Goal: Find specific page/section: Find specific page/section

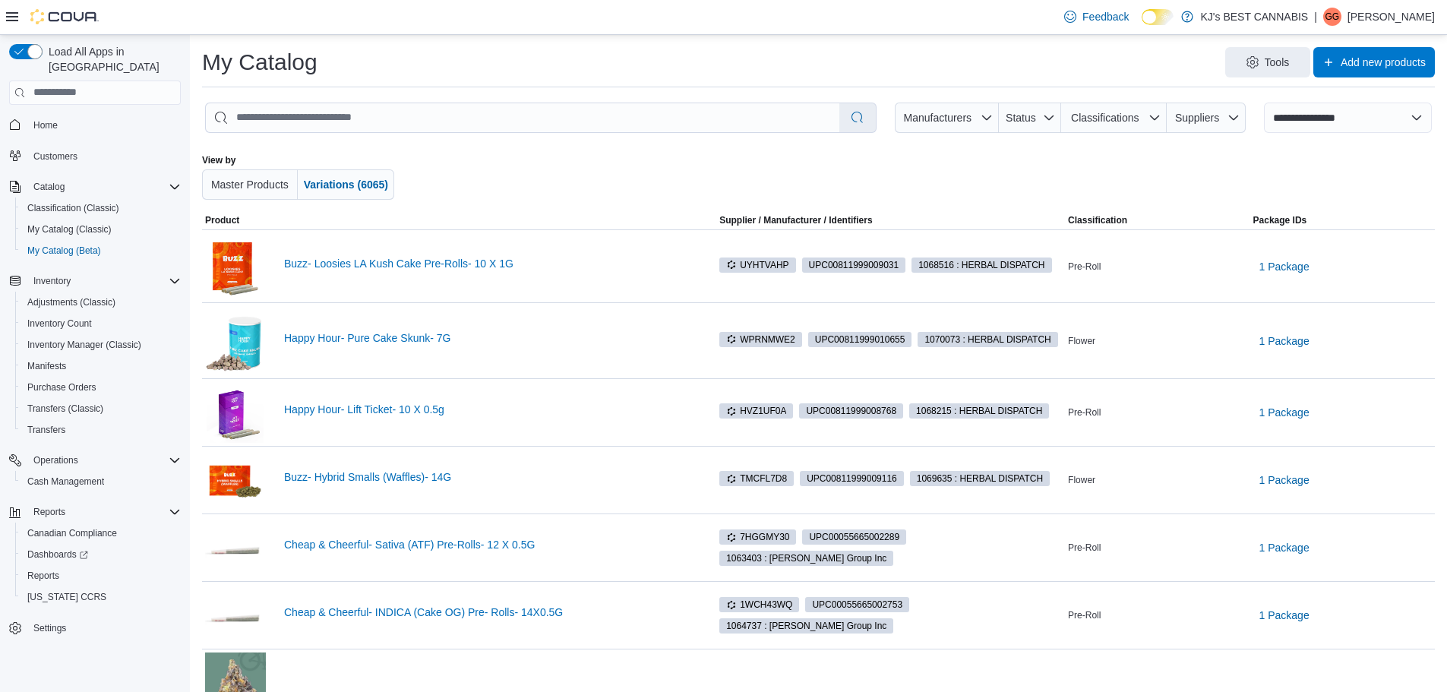
select select "**********"
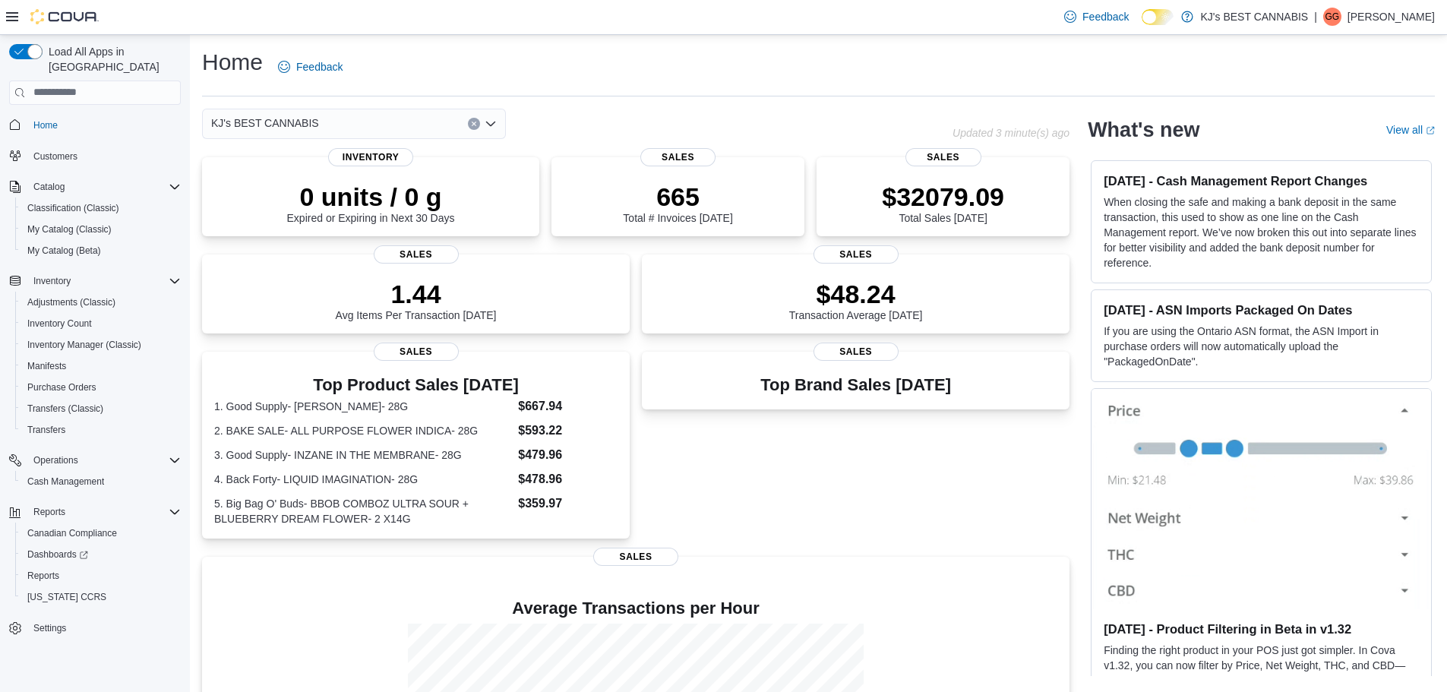
click at [371, 118] on div "KJ's BEST CANNABIS" at bounding box center [354, 124] width 304 height 30
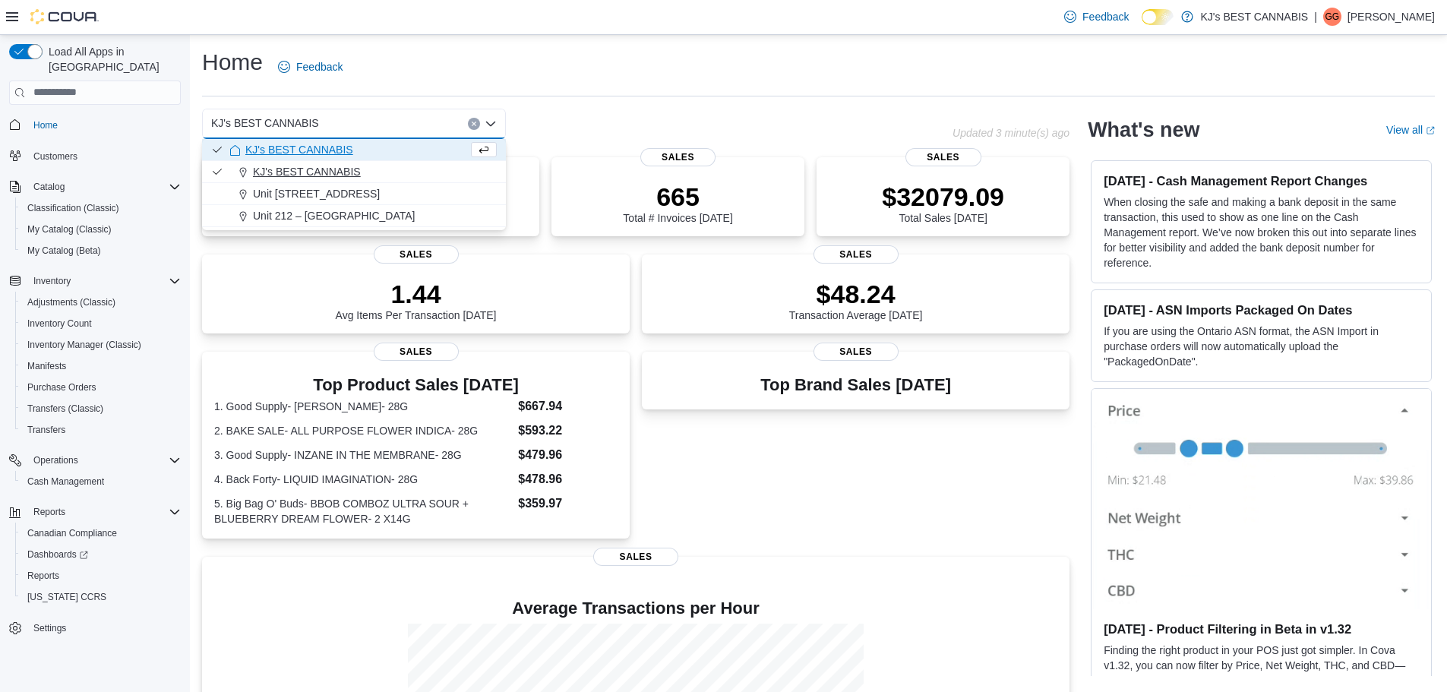
click at [339, 169] on span "KJ's BEST CANNABIS" at bounding box center [307, 171] width 108 height 15
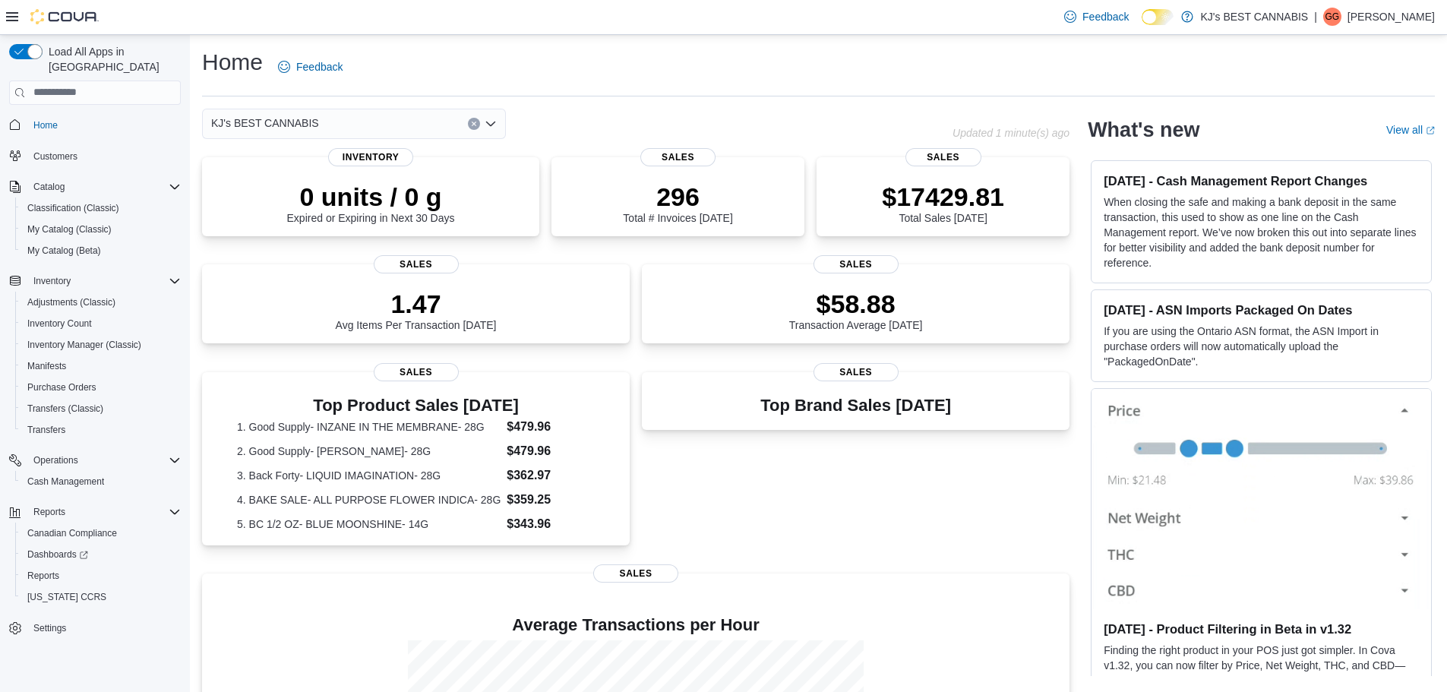
click at [363, 123] on div "KJ's BEST CANNABIS Combo box. Selected. KJ's BEST CANNABIS. Press Backspace to …" at bounding box center [354, 124] width 304 height 30
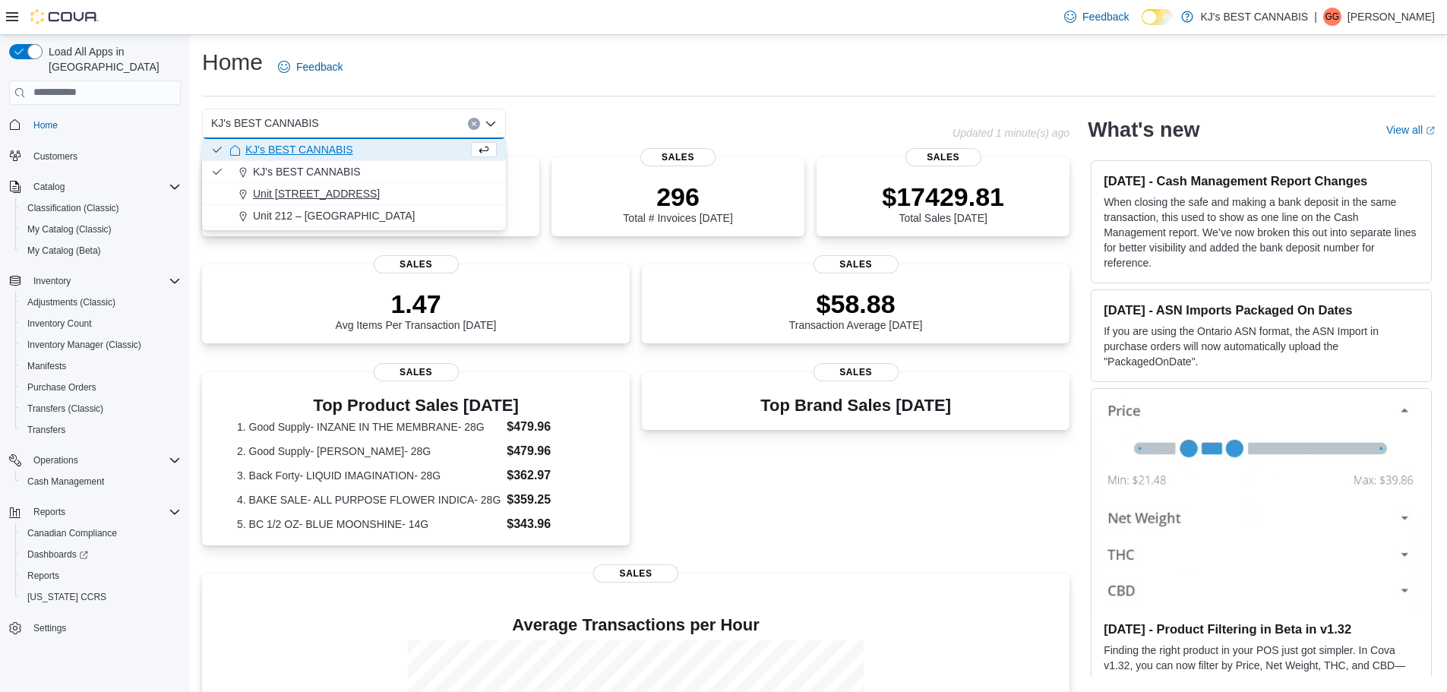
click at [324, 196] on span "Unit [STREET_ADDRESS]" at bounding box center [316, 193] width 127 height 15
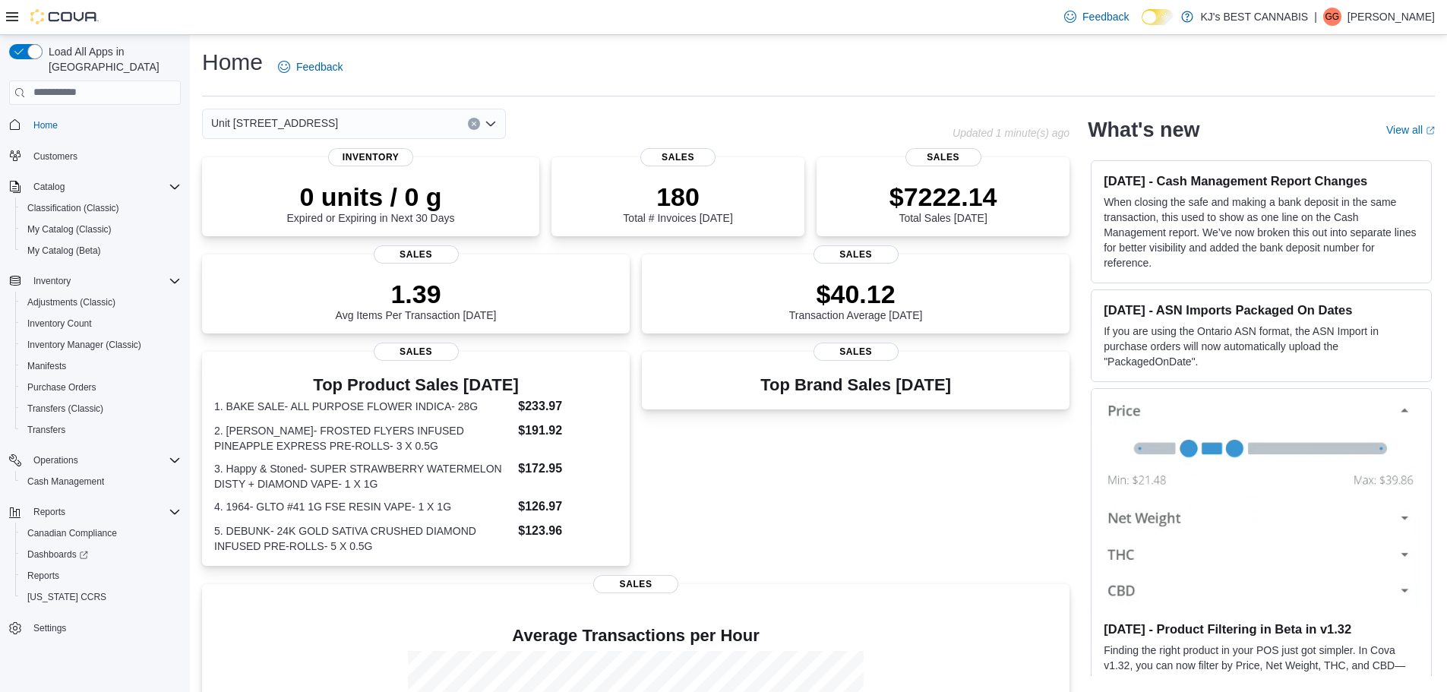
click at [368, 112] on div "[STREET_ADDRESS] Selected. [STREET_ADDRESS]. Press Backspace to delete Unit [ST…" at bounding box center [354, 124] width 304 height 30
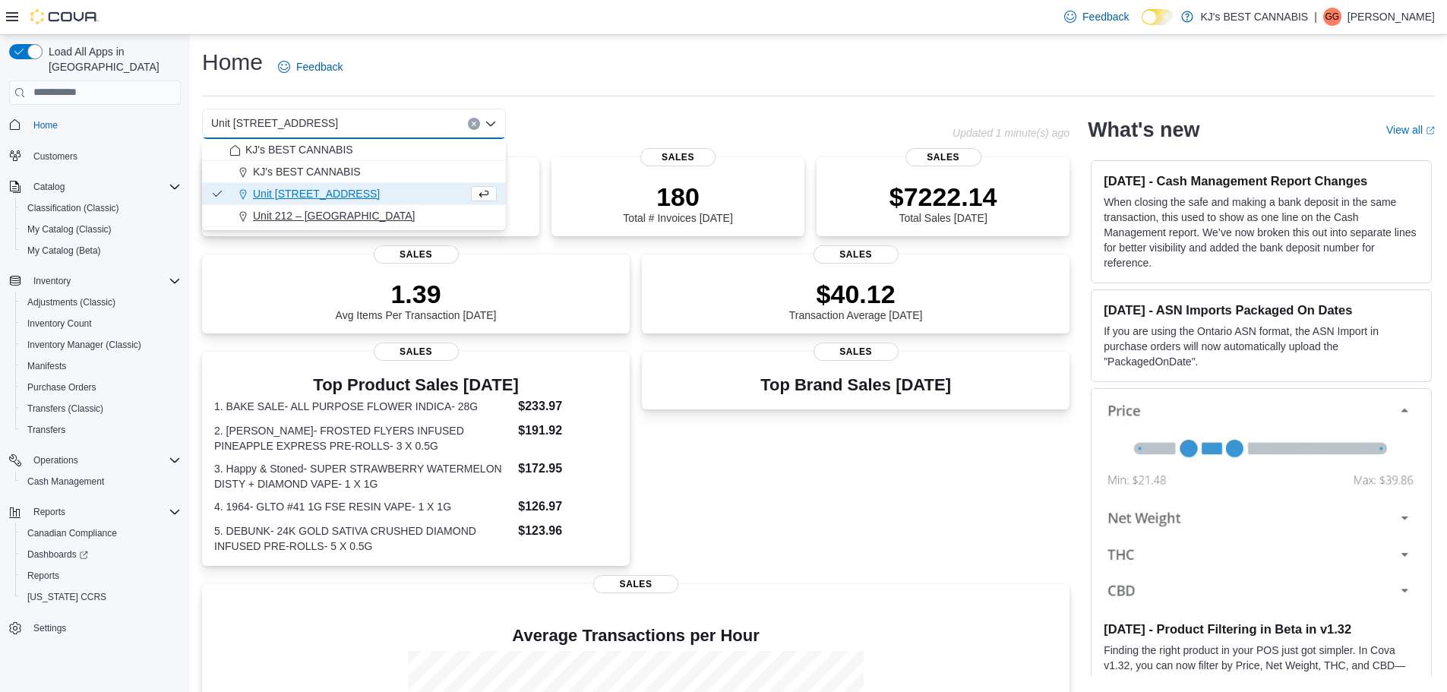
click at [377, 216] on span "Unit 212 – [GEOGRAPHIC_DATA]" at bounding box center [334, 215] width 162 height 15
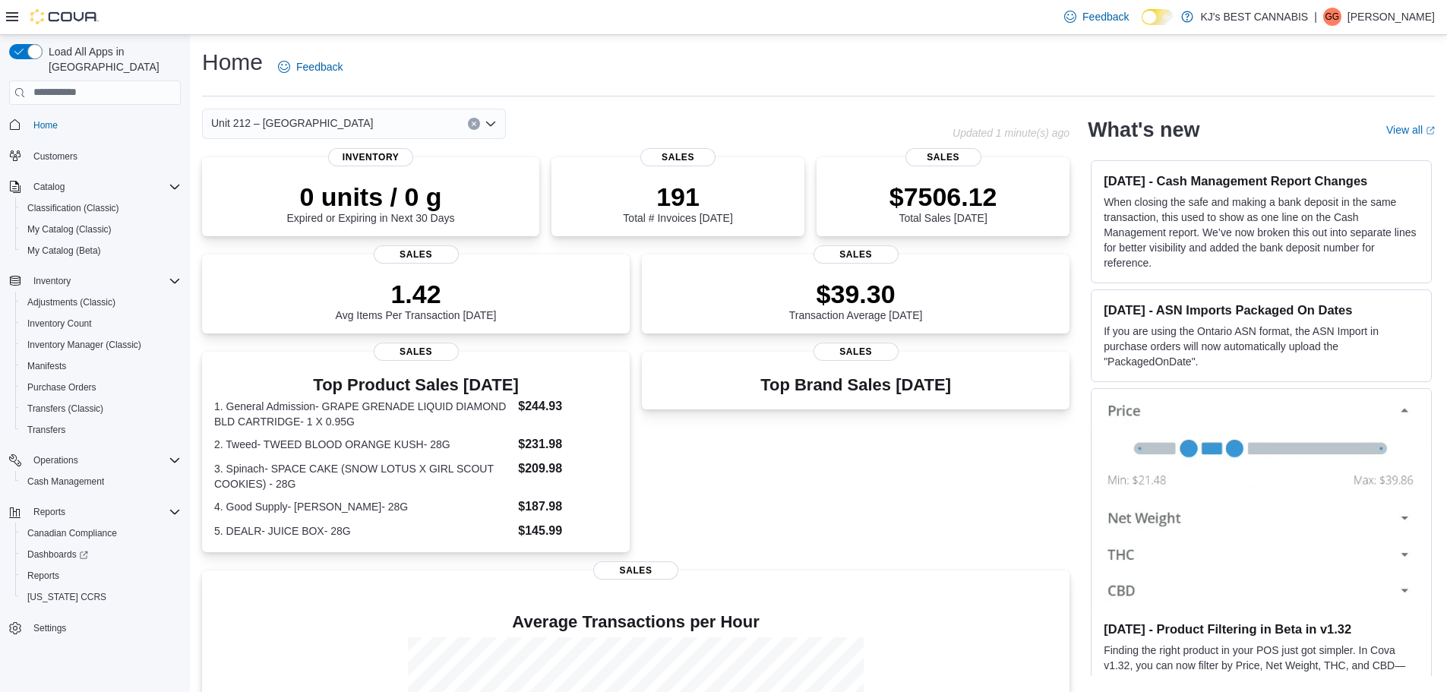
click at [388, 122] on div "Unit 212 – [GEOGRAPHIC_DATA] Combo box. Selected. Unit 212 – [GEOGRAPHIC_DATA].…" at bounding box center [354, 124] width 304 height 30
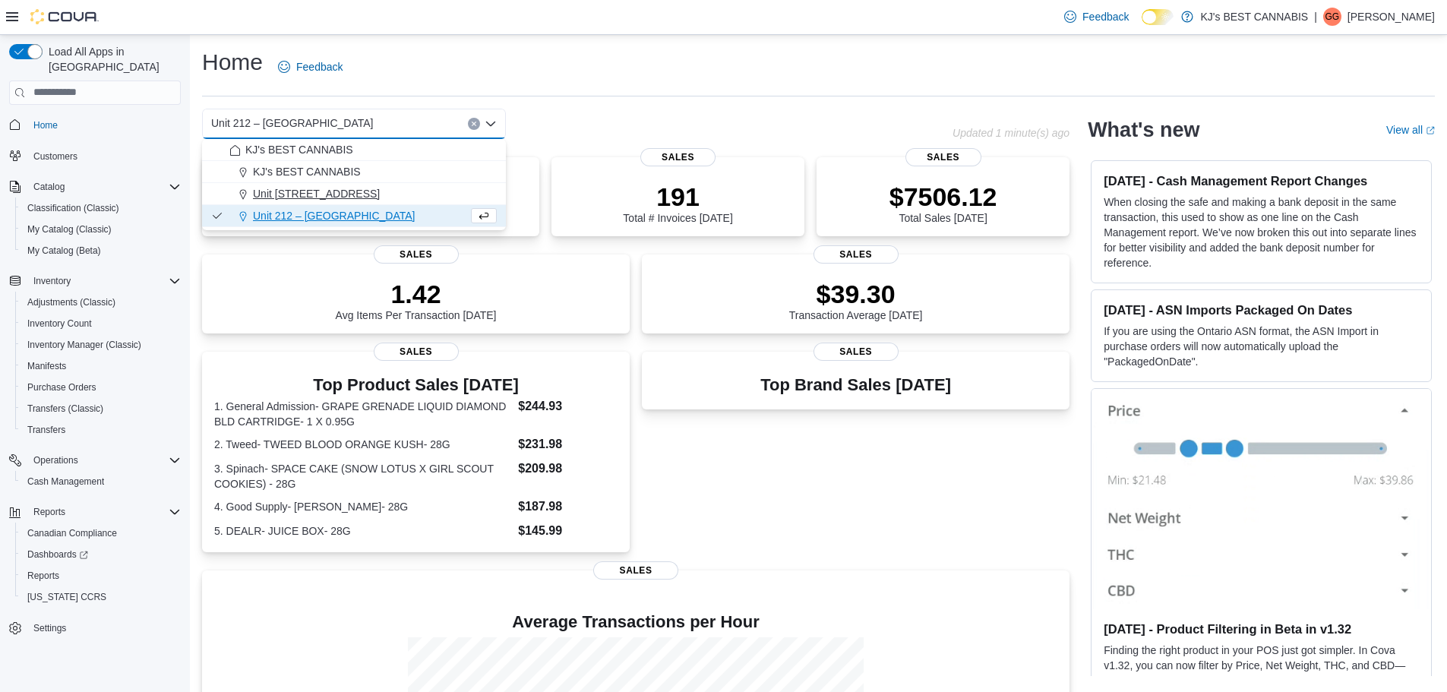
click at [380, 193] on span "Unit [STREET_ADDRESS]" at bounding box center [316, 193] width 127 height 15
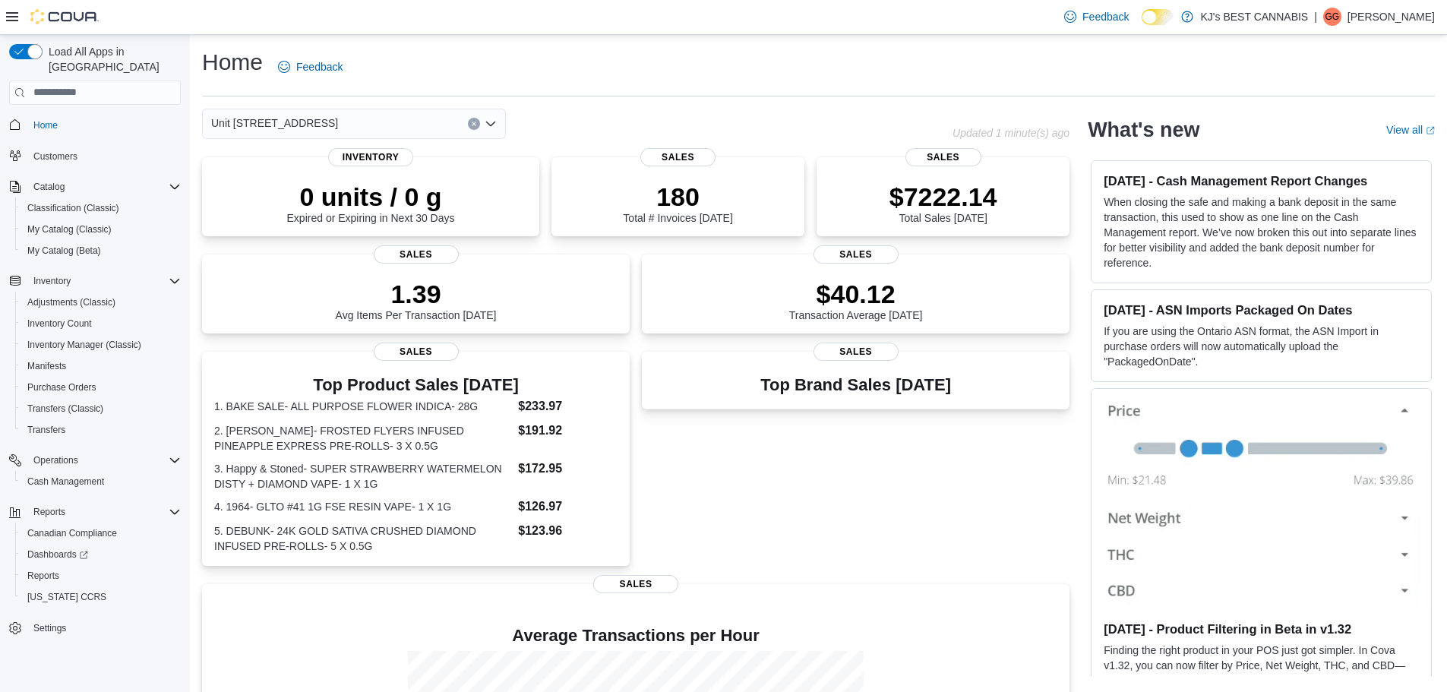
click at [396, 132] on div "Unit [STREET_ADDRESS]" at bounding box center [354, 124] width 304 height 30
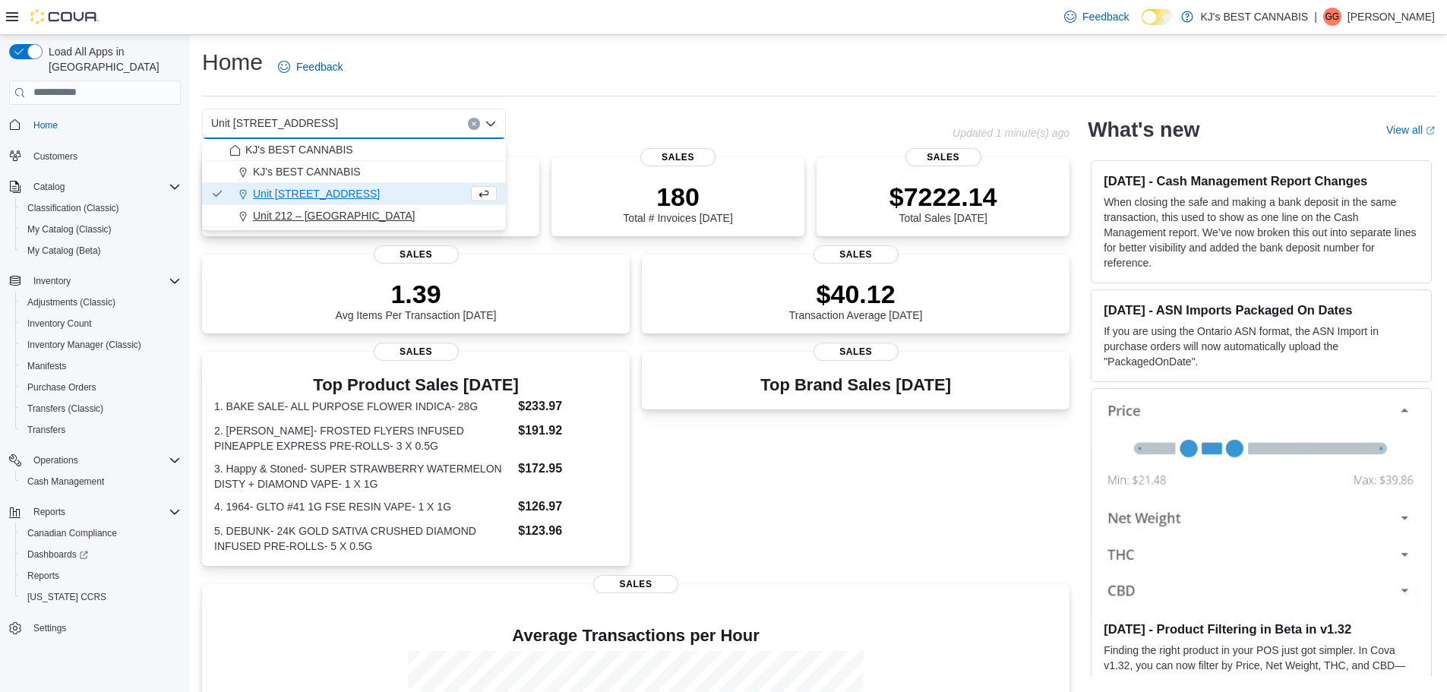
click at [385, 215] on span "Unit 212 – [GEOGRAPHIC_DATA]" at bounding box center [334, 215] width 162 height 15
